Goal: Task Accomplishment & Management: Use online tool/utility

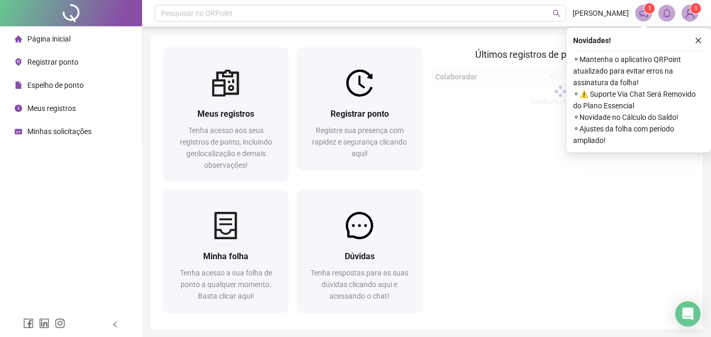
click at [353, 114] on span "Registrar ponto" at bounding box center [359, 114] width 58 height 10
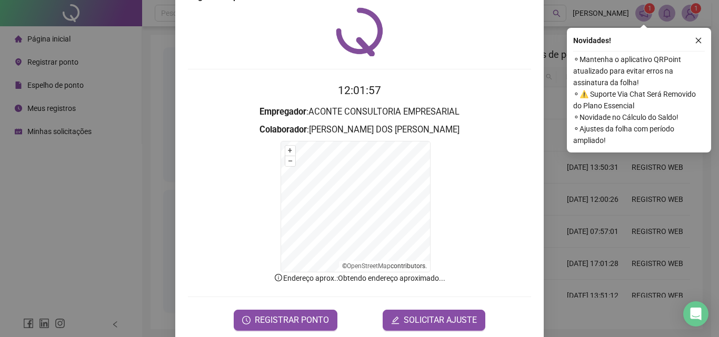
scroll to position [47, 0]
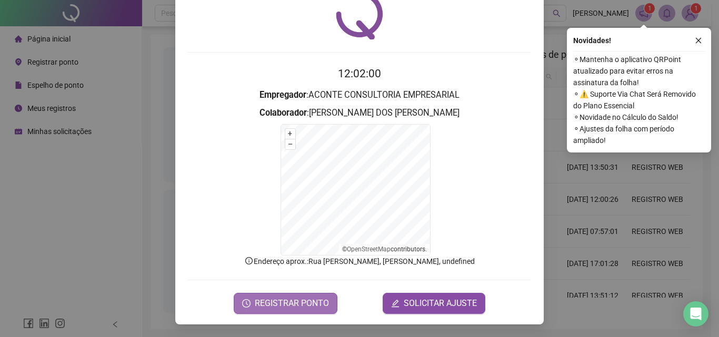
click at [304, 299] on span "REGISTRAR PONTO" at bounding box center [292, 303] width 74 height 13
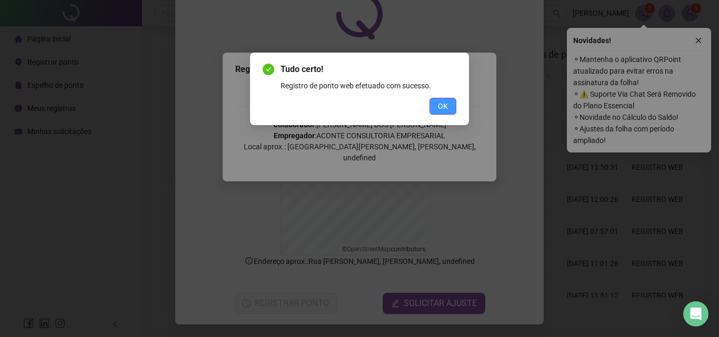
click at [441, 106] on span "OK" at bounding box center [443, 107] width 10 height 12
